Goal: Task Accomplishment & Management: Use online tool/utility

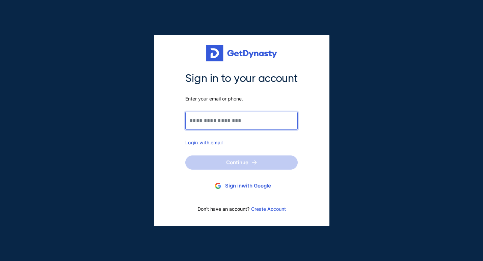
click at [240, 118] on input "Sign in to your account Enter your email or phone." at bounding box center [241, 121] width 112 height 18
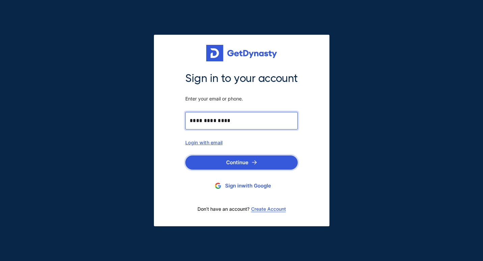
type input "**********"
click at [251, 160] on button "Continue" at bounding box center [241, 163] width 112 height 14
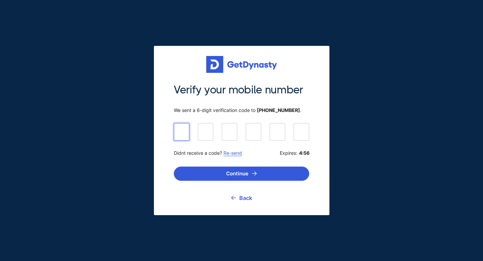
click at [182, 136] on input at bounding box center [241, 131] width 135 height 17
type input "******"
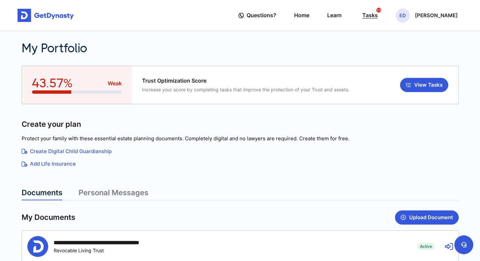
click at [377, 15] on div "Tasks 13" at bounding box center [371, 15] width 16 height 12
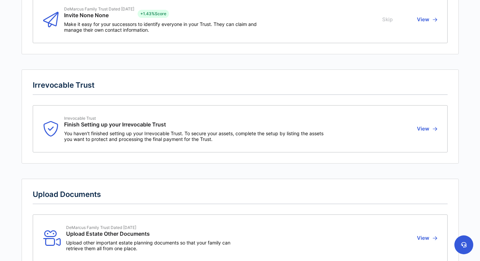
scroll to position [815, 0]
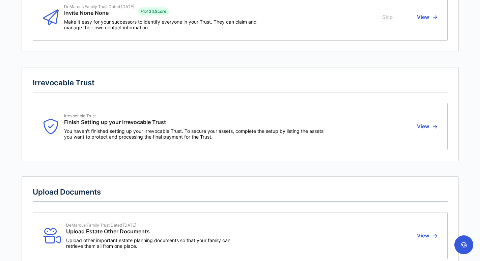
click at [428, 128] on button "View" at bounding box center [426, 126] width 22 height 26
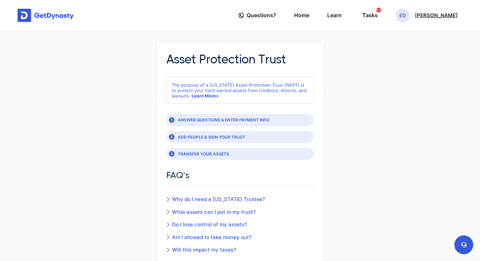
click at [427, 18] on p "[PERSON_NAME]" at bounding box center [436, 15] width 43 height 5
click at [309, 16] on link "Home" at bounding box center [301, 15] width 15 height 19
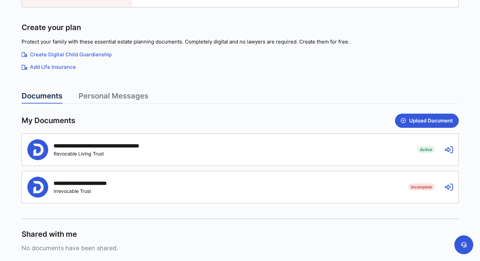
scroll to position [98, 0]
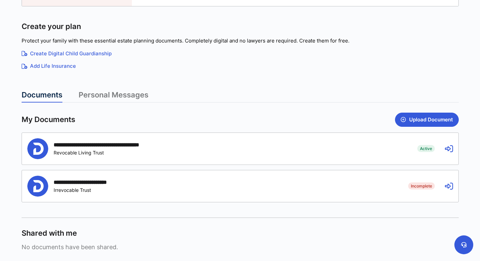
click at [378, 142] on div "**********" at bounding box center [217, 148] width 380 height 21
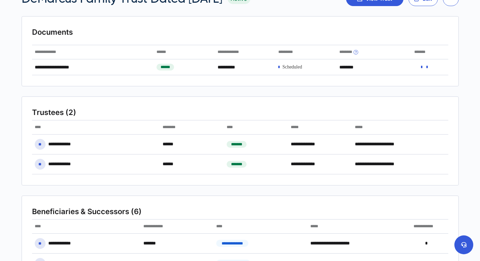
scroll to position [51, 0]
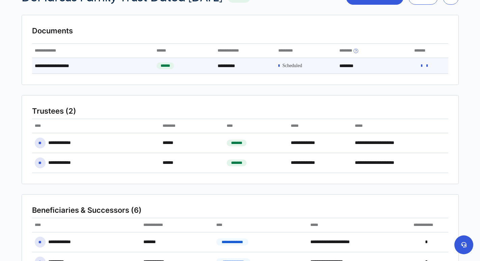
click at [428, 67] on icon at bounding box center [427, 65] width 1 height 5
click at [301, 68] on span at bounding box center [293, 66] width 20 height 6
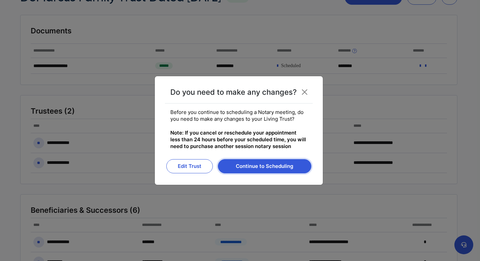
click at [258, 167] on button "Continue to Scheduling" at bounding box center [265, 166] width 94 height 14
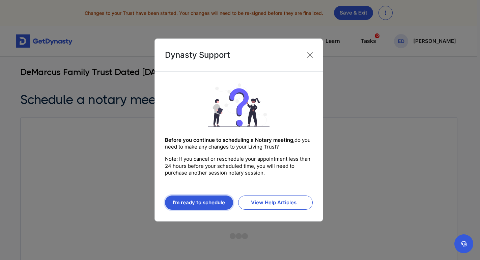
click at [210, 199] on button "I’m ready to schedule" at bounding box center [199, 202] width 69 height 14
